Goal: Task Accomplishment & Management: Use online tool/utility

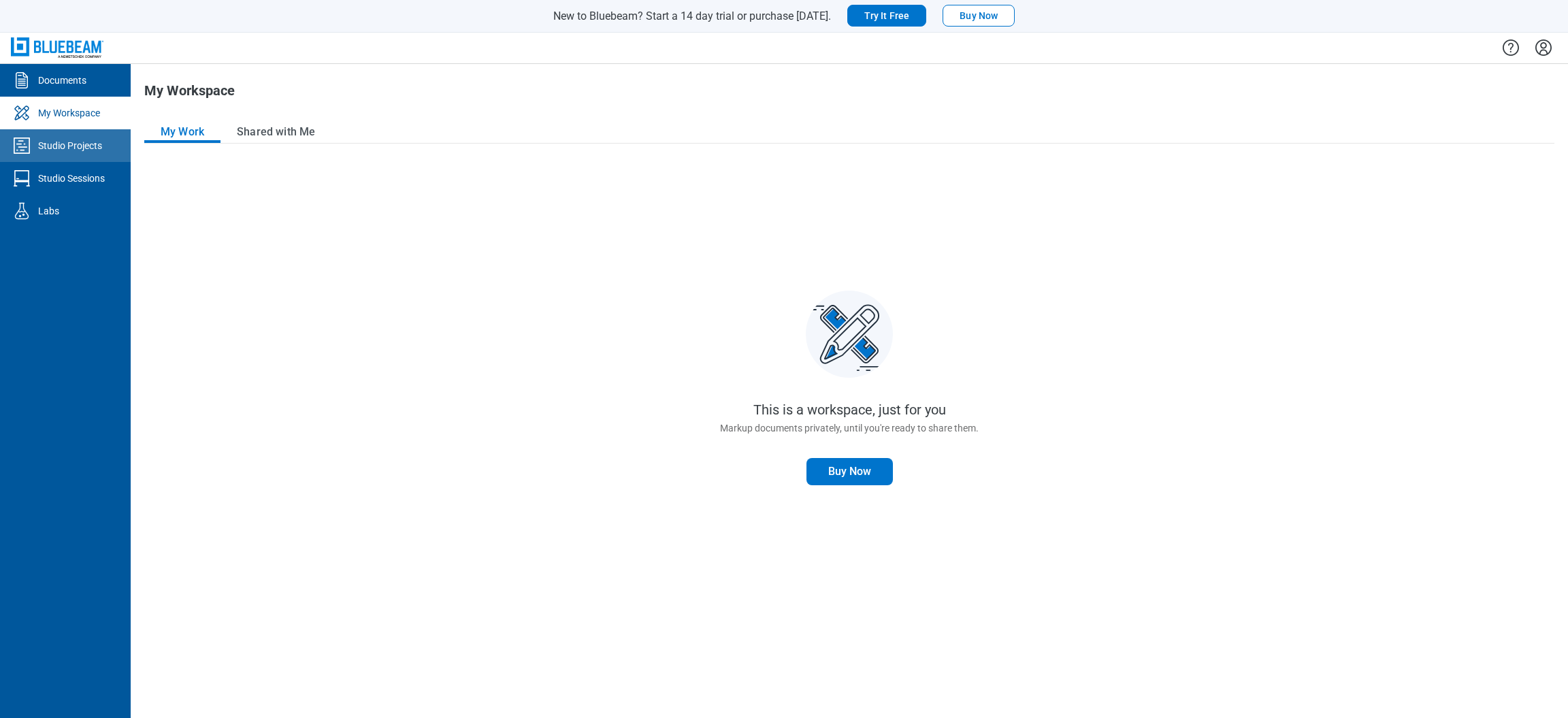
click at [45, 139] on div "Studio Projects" at bounding box center [70, 145] width 64 height 14
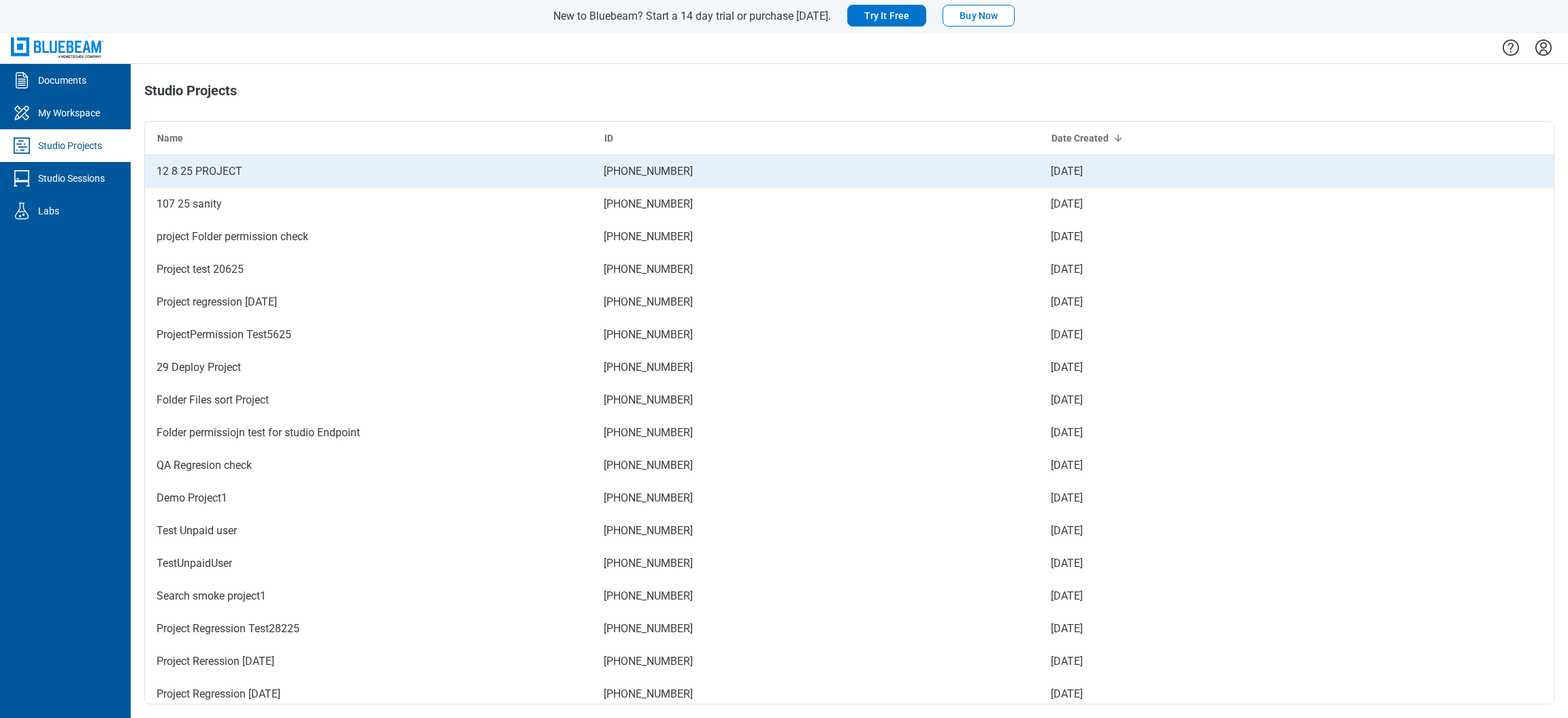
click at [182, 163] on div "12 8 25 PROJECT" at bounding box center [200, 171] width 86 height 28
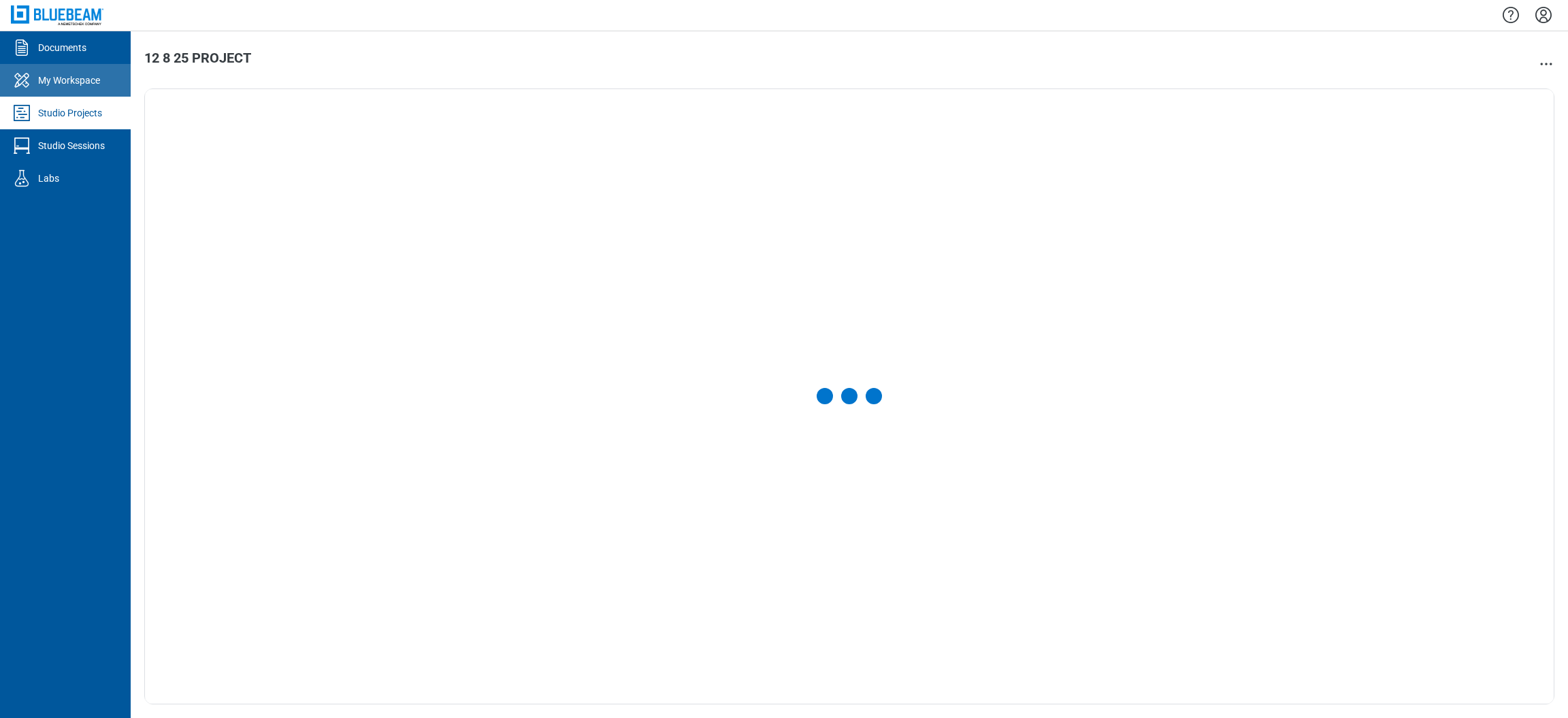
click at [83, 86] on div "My Workspace" at bounding box center [69, 80] width 62 height 14
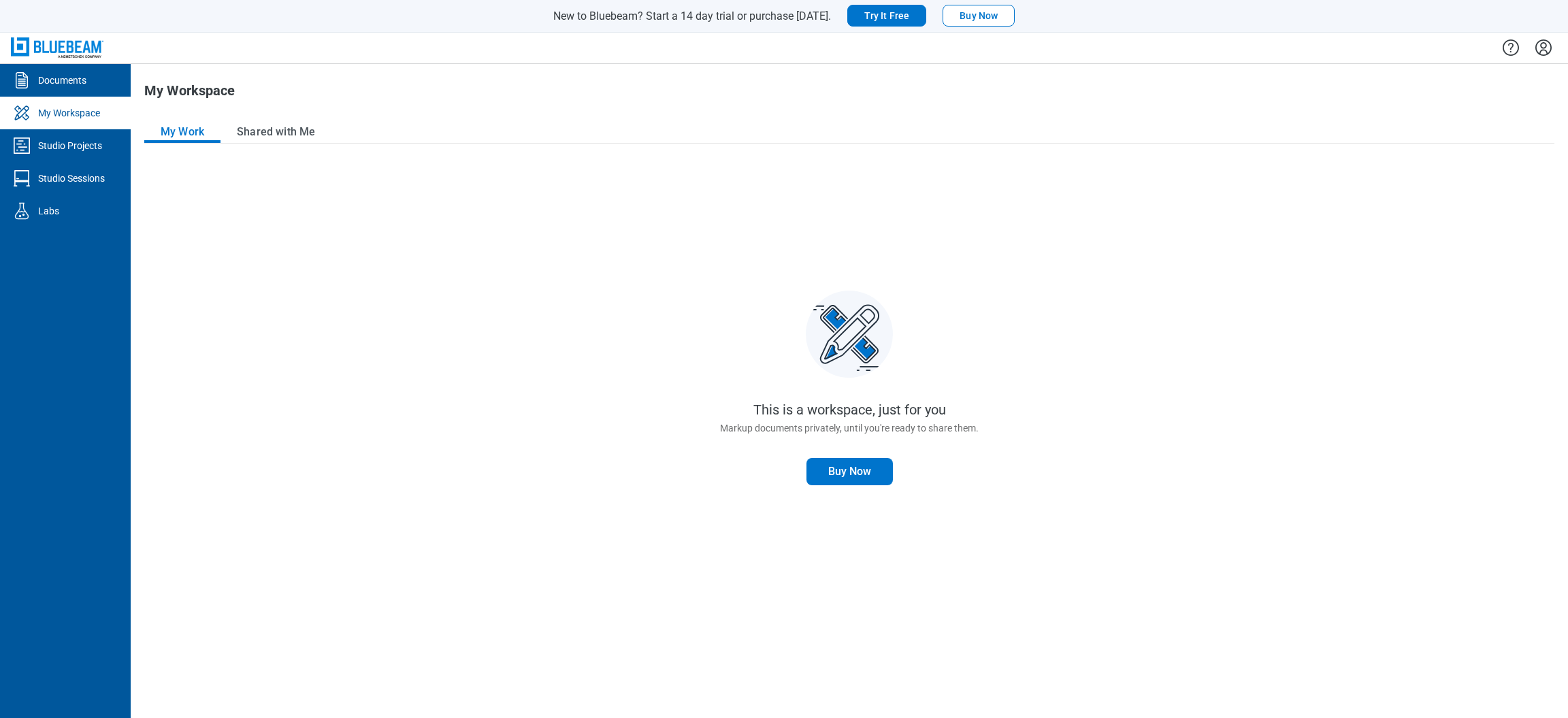
click at [83, 118] on div "My Workspace" at bounding box center [69, 113] width 62 height 14
click at [83, 150] on div "Studio Projects" at bounding box center [70, 145] width 64 height 14
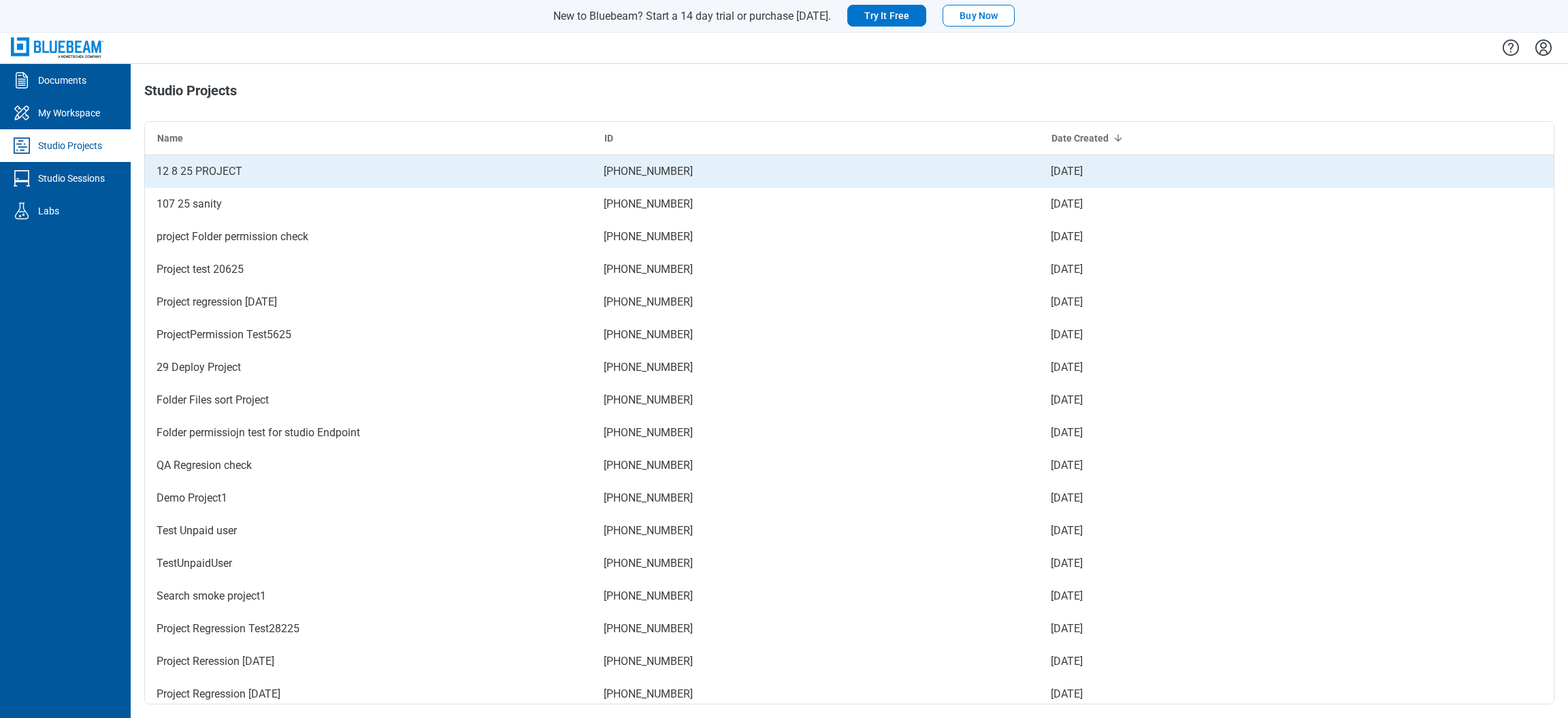
click at [460, 167] on div "12 8 25 PROJECT" at bounding box center [368, 171] width 447 height 33
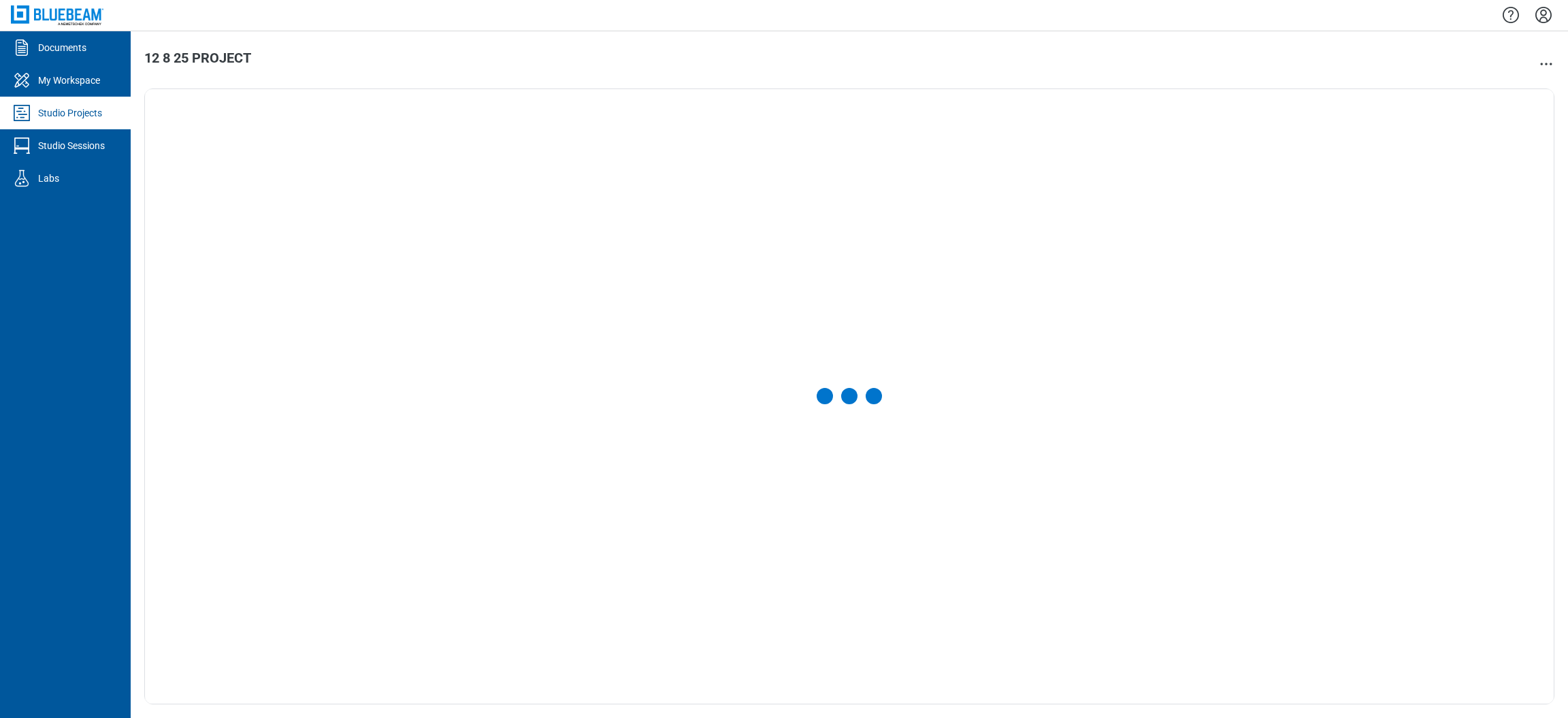
click at [460, 167] on div at bounding box center [849, 397] width 1410 height 616
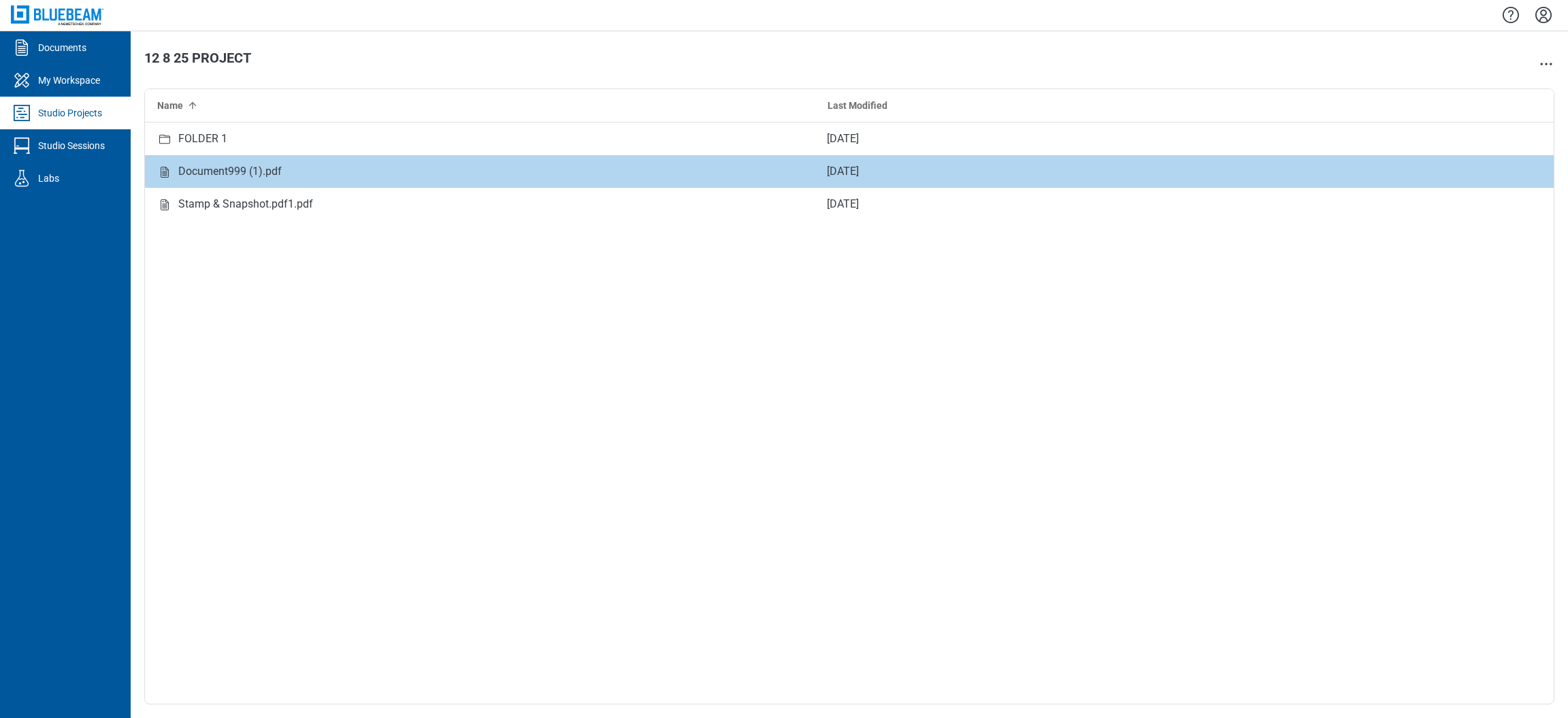
drag, startPoint x: 460, startPoint y: 167, endPoint x: 468, endPoint y: 320, distance: 153.2
click at [468, 320] on div "FOLDER 1 [DATE] Document999 (1).pdf [DATE] Stamp & Snapshot.pdf1.pdf [DATE]" at bounding box center [849, 413] width 1409 height 582
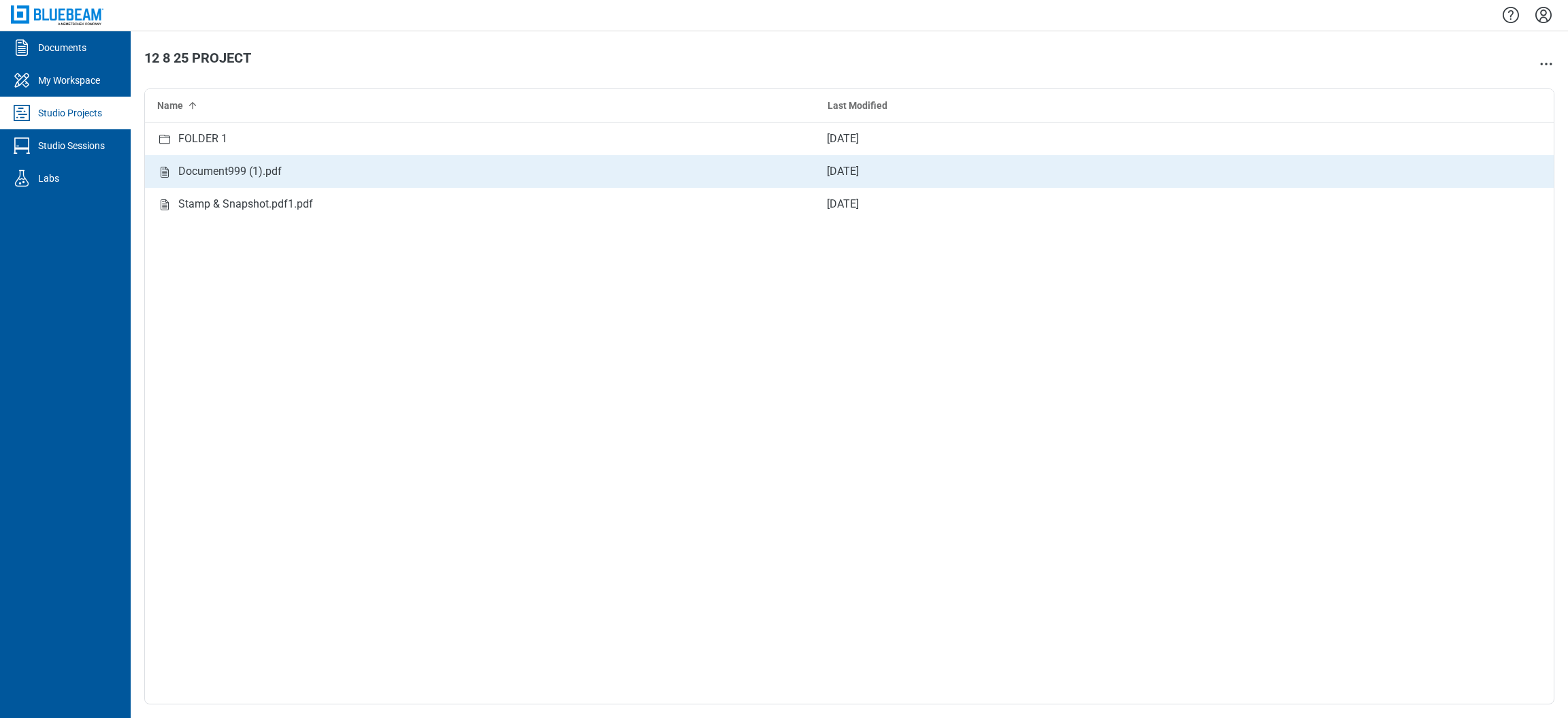
click at [1431, 161] on div "[DATE]" at bounding box center [1151, 171] width 670 height 33
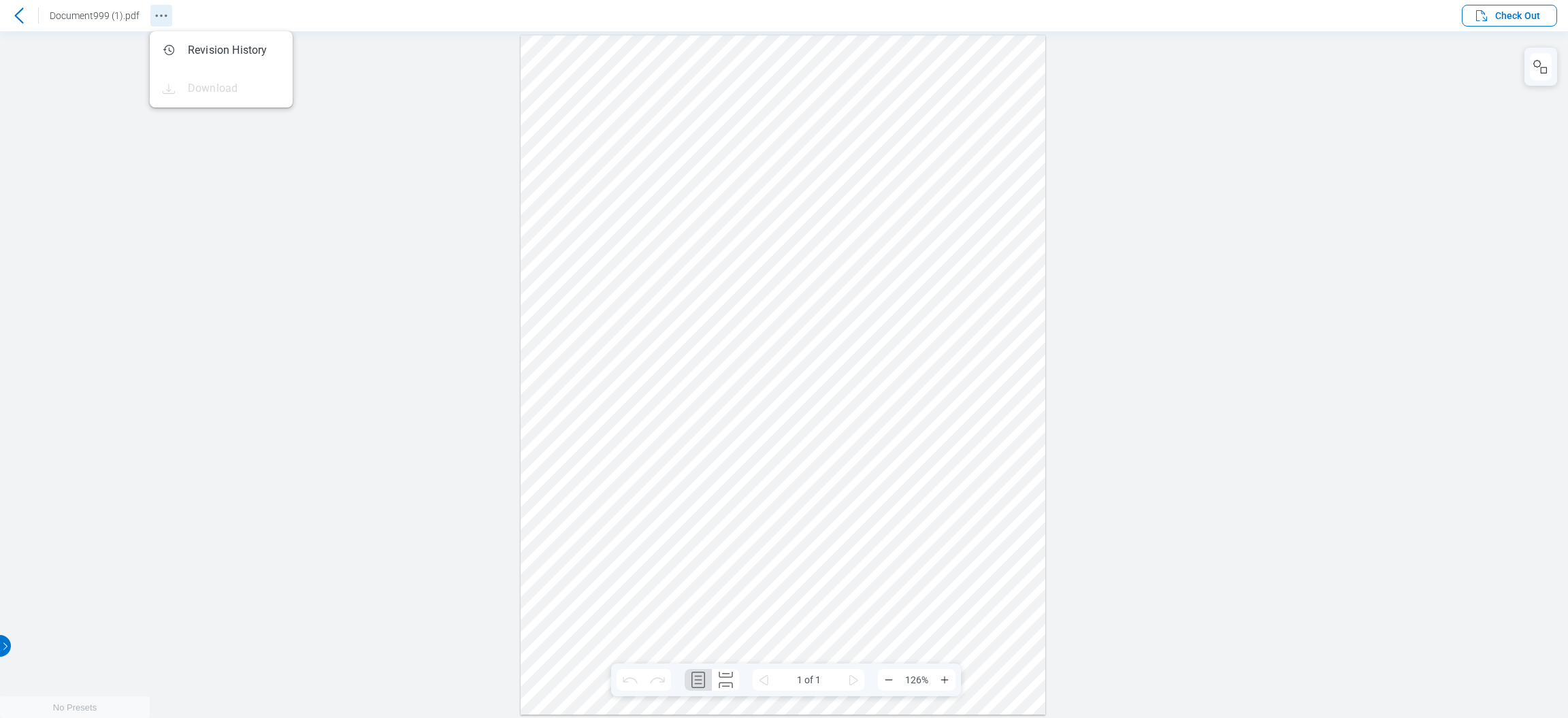
click at [159, 21] on icon "Revision History" at bounding box center [161, 15] width 16 height 16
click at [1514, 7] on button "Check Out" at bounding box center [1510, 15] width 96 height 21
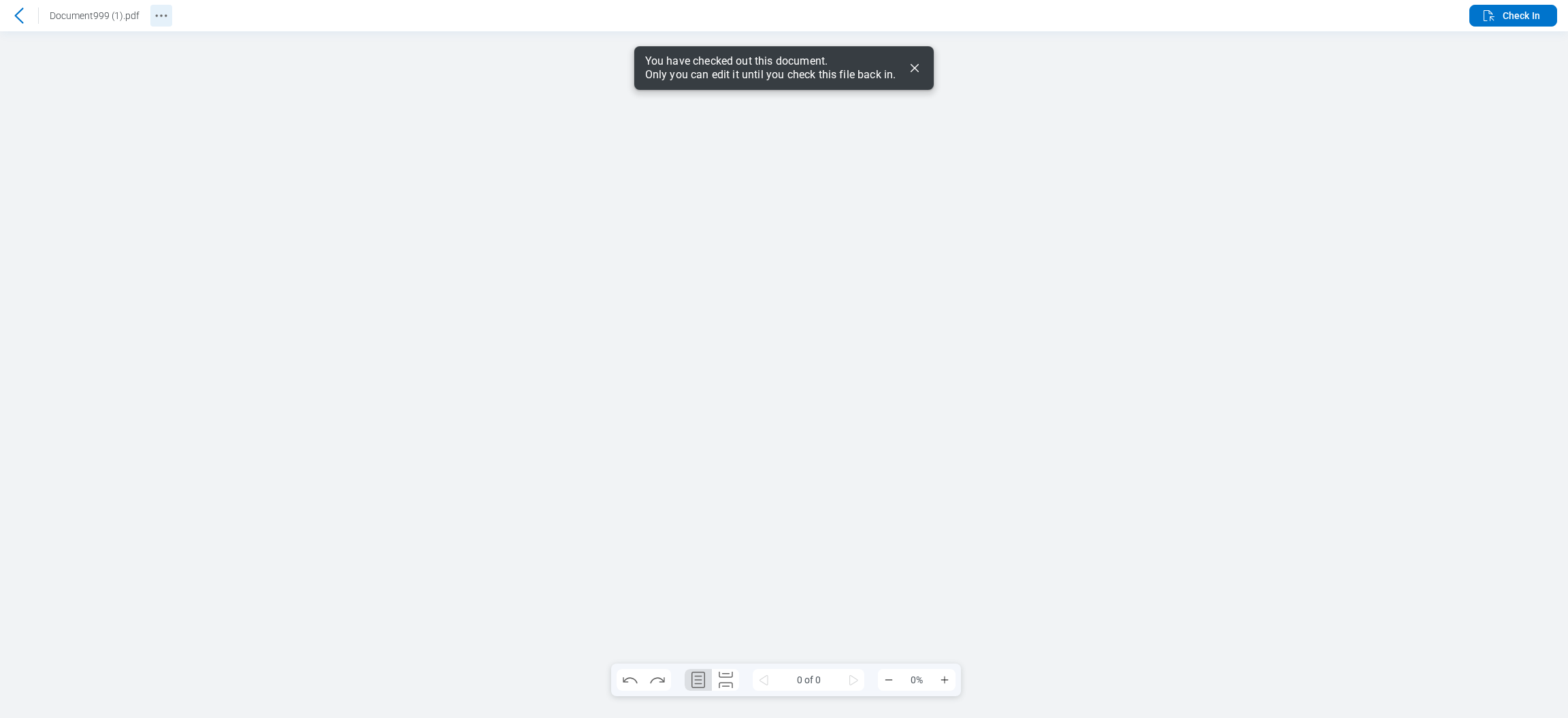
click at [168, 19] on icon "Revision History" at bounding box center [161, 15] width 16 height 16
click at [1511, 16] on span "Check In" at bounding box center [1521, 16] width 37 height 14
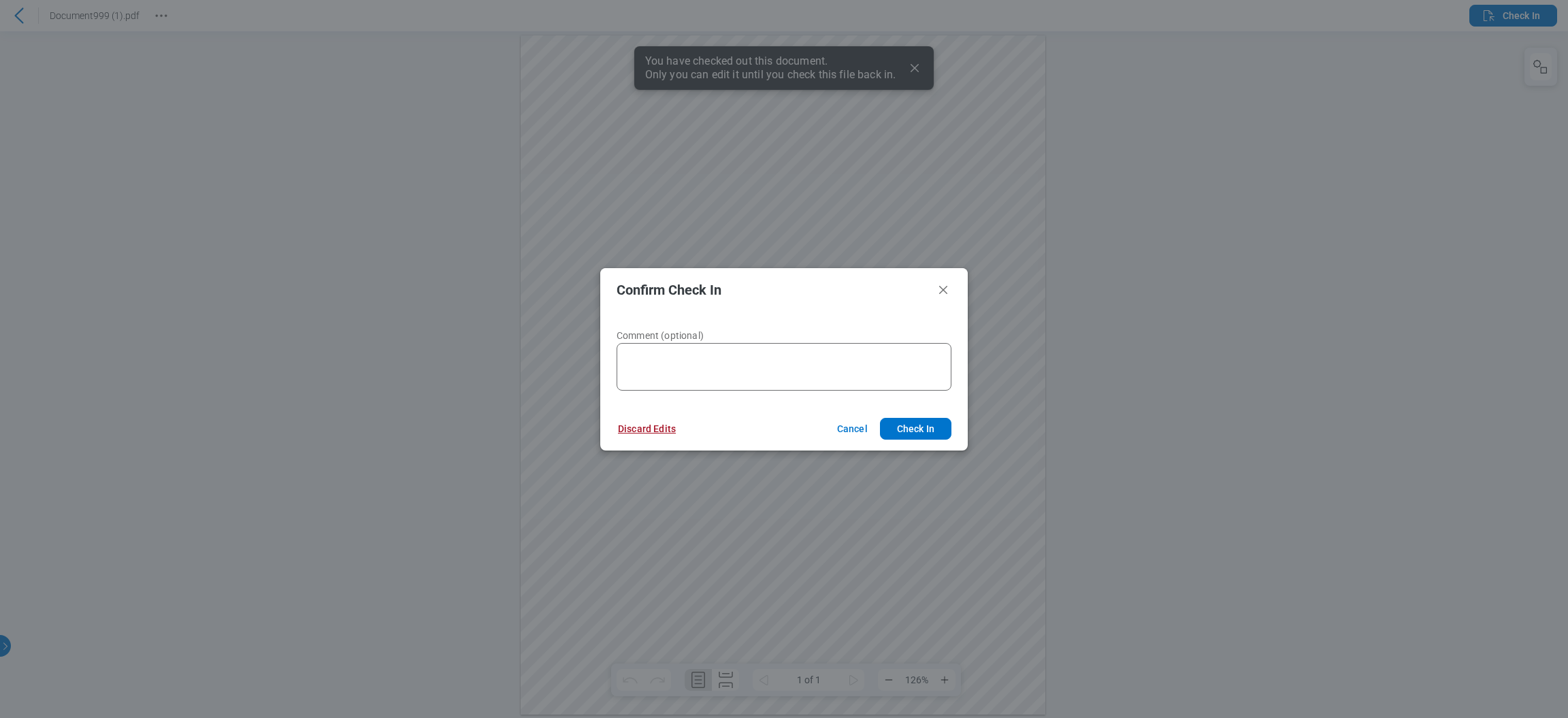
click at [637, 432] on button "Discard Edits" at bounding box center [647, 429] width 90 height 21
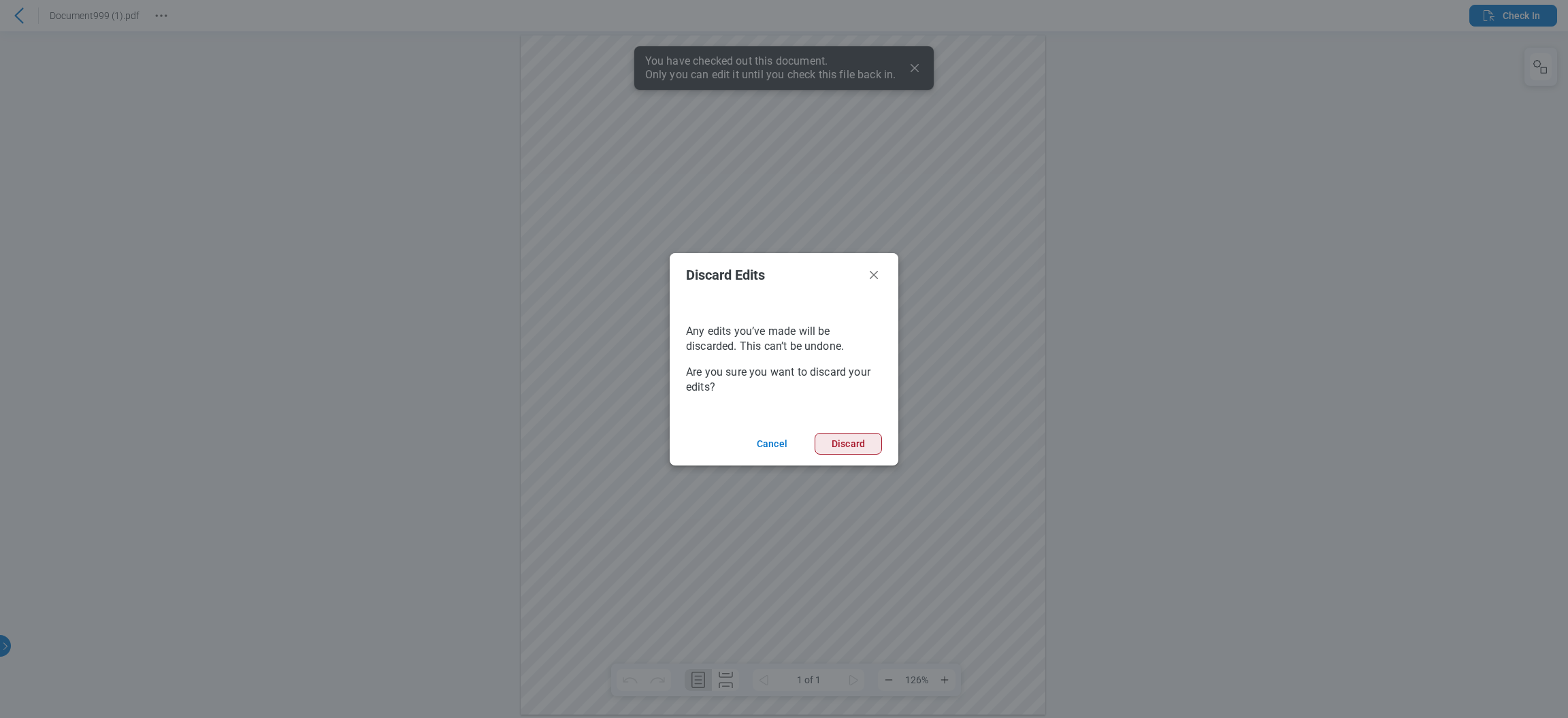
click at [853, 436] on button "Discard" at bounding box center [849, 444] width 67 height 21
